Goal: Book appointment/travel/reservation

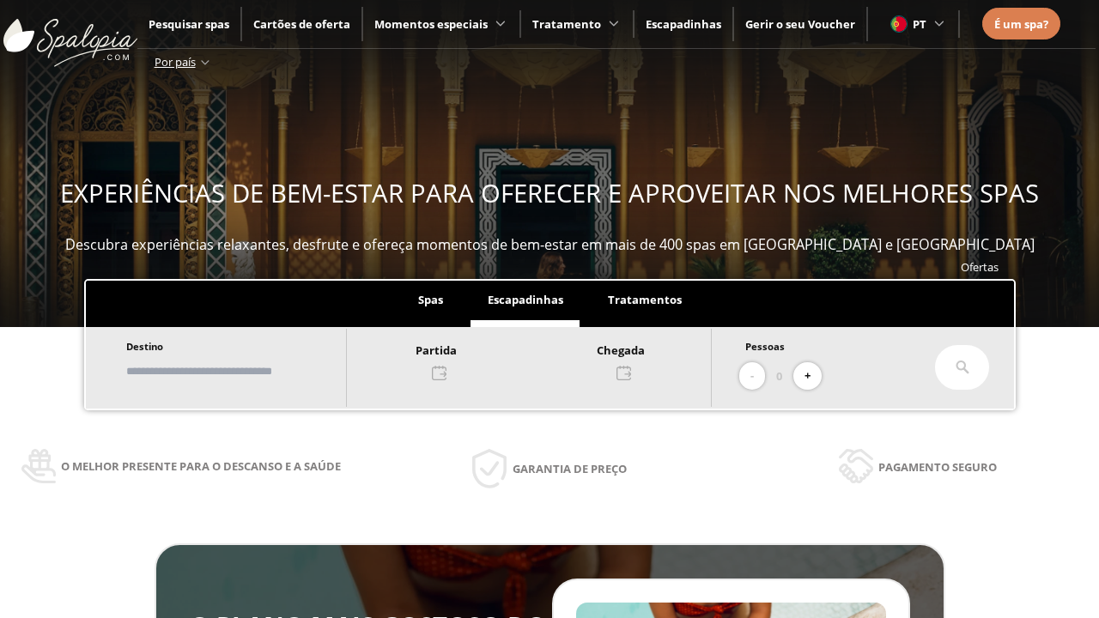
click at [242, 371] on input "text" at bounding box center [228, 371] width 214 height 30
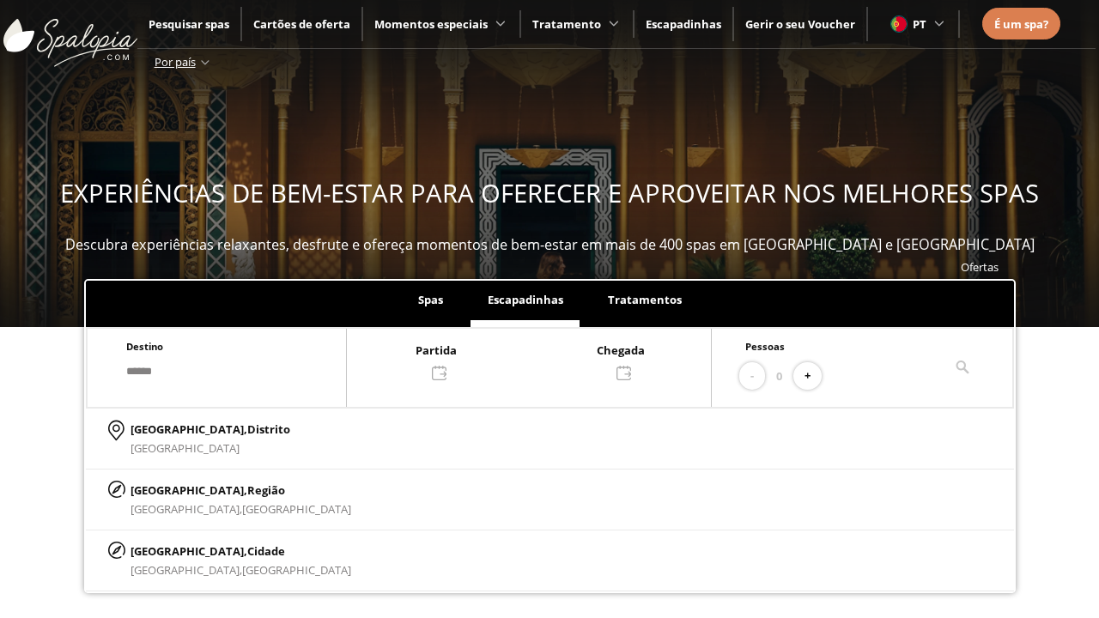
type input "******"
click at [172, 550] on p "[GEOGRAPHIC_DATA], Cidade" at bounding box center [241, 551] width 221 height 19
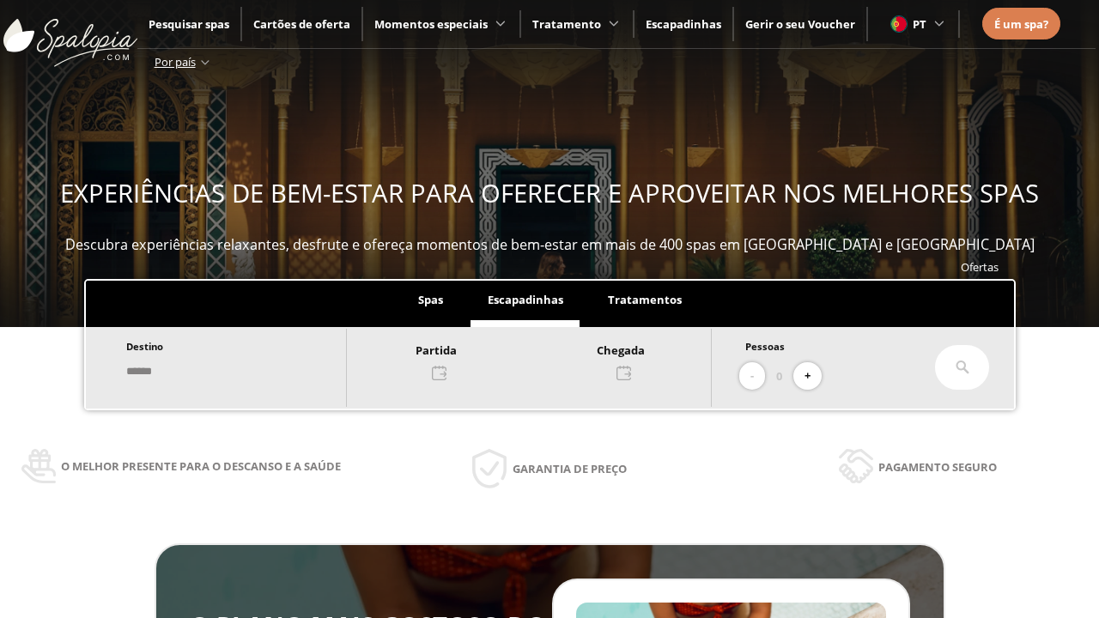
click at [546, 360] on div at bounding box center [529, 360] width 364 height 41
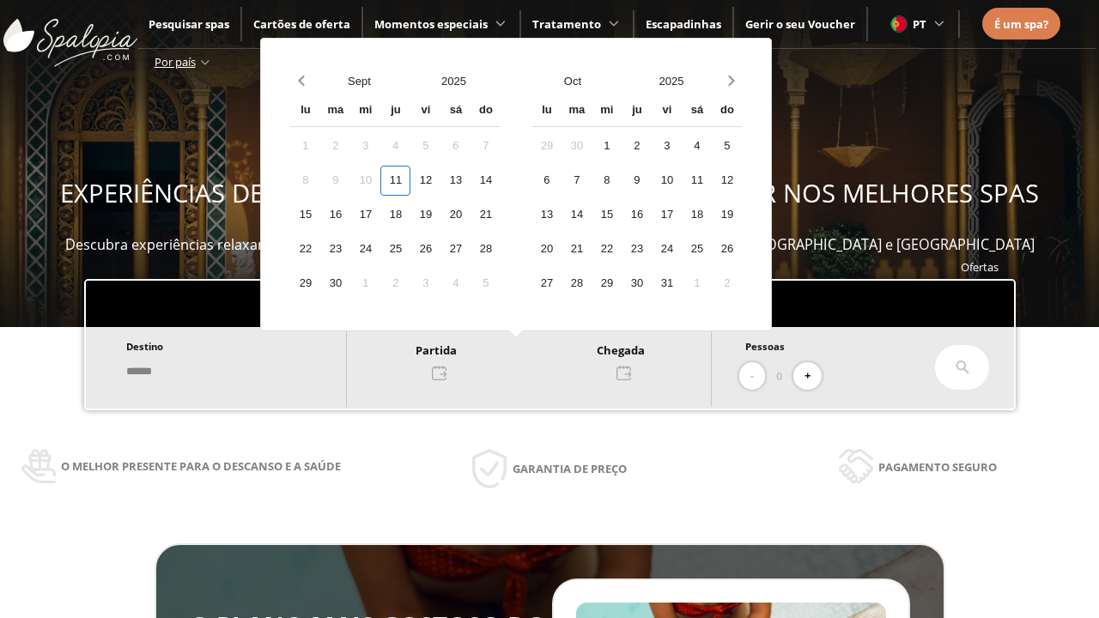
click at [471, 180] on div "13" at bounding box center [455, 181] width 30 height 30
click at [501, 180] on div "14" at bounding box center [486, 181] width 30 height 30
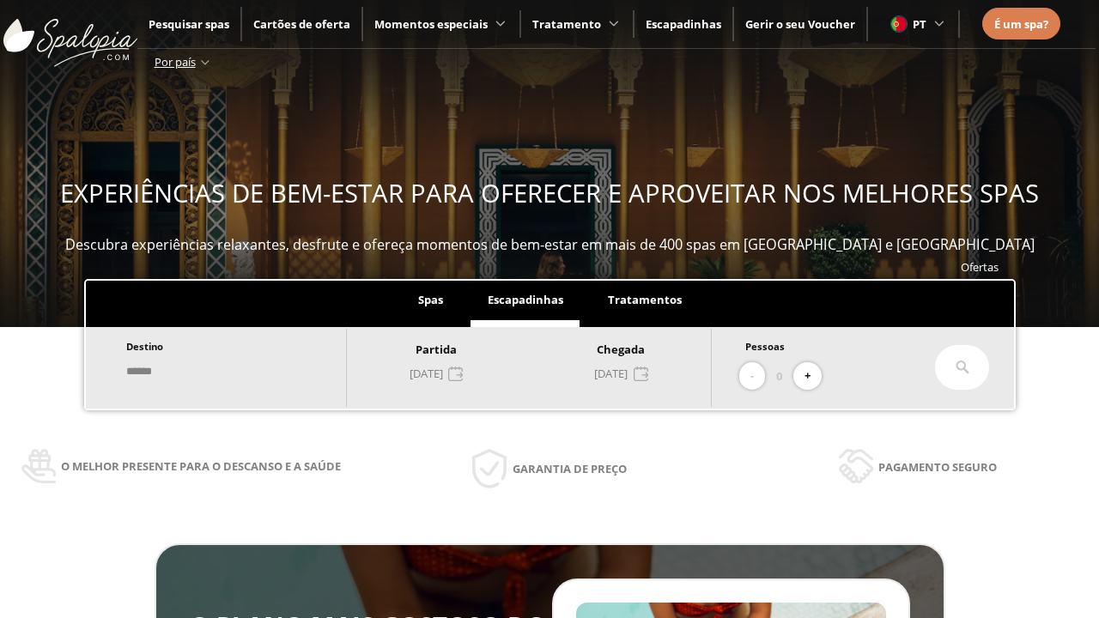
click at [813, 376] on button "+" at bounding box center [807, 376] width 28 height 28
click at [962, 367] on icon at bounding box center [963, 368] width 14 height 14
